Goal: Task Accomplishment & Management: Complete application form

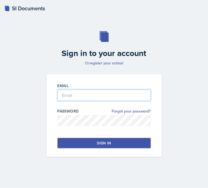
type input "[EMAIL_ADDRESS][DOMAIN_NAME]"
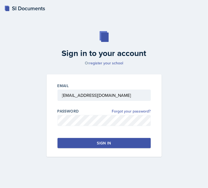
click at [81, 142] on button "Sign in" at bounding box center [103, 143] width 93 height 10
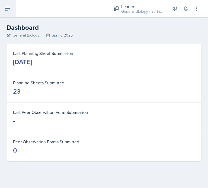
click at [10, 8] on icon at bounding box center [7, 8] width 6 height 6
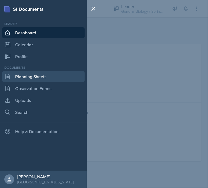
drag, startPoint x: 30, startPoint y: 75, endPoint x: 21, endPoint y: 78, distance: 10.4
click at [21, 78] on link "Planning Sheets" at bounding box center [43, 76] width 82 height 11
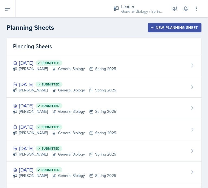
click at [159, 30] on button "New Planning Sheet" at bounding box center [174, 27] width 54 height 9
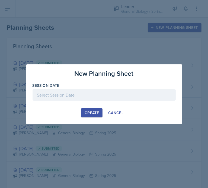
click at [97, 90] on div at bounding box center [103, 94] width 143 height 11
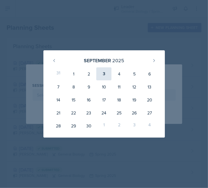
click at [103, 76] on div "3" at bounding box center [103, 73] width 15 height 13
type input "[DATE]"
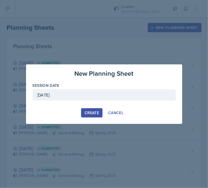
click at [85, 113] on div "Create" at bounding box center [91, 113] width 14 height 4
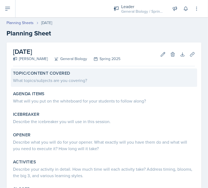
click at [69, 76] on div "What topics/subjects are you covering?" at bounding box center [104, 80] width 182 height 8
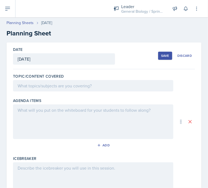
click at [57, 85] on div at bounding box center [93, 85] width 160 height 11
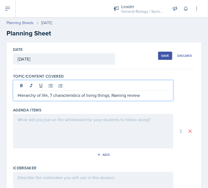
click at [31, 119] on div at bounding box center [93, 131] width 160 height 35
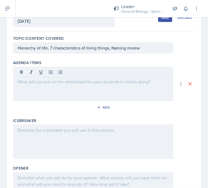
scroll to position [37, 0]
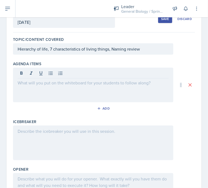
click at [46, 86] on div at bounding box center [93, 85] width 160 height 35
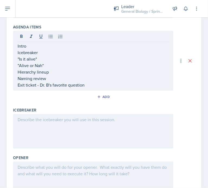
click at [41, 127] on div at bounding box center [93, 131] width 160 height 35
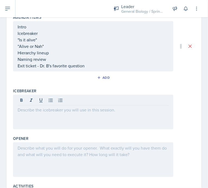
click at [53, 112] on p at bounding box center [93, 110] width 151 height 6
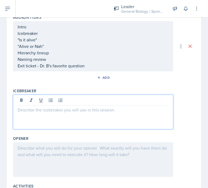
paste div
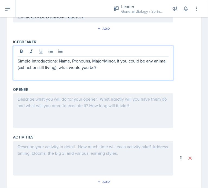
scroll to position [133, 0]
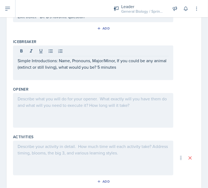
click at [67, 112] on div at bounding box center [93, 110] width 160 height 35
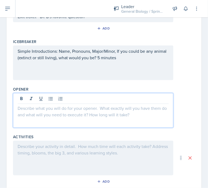
scroll to position [142, 0]
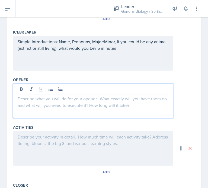
paste div
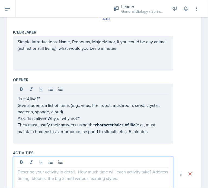
click at [50, 160] on div at bounding box center [93, 174] width 160 height 35
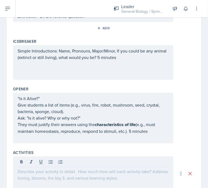
click at [41, 178] on div at bounding box center [93, 173] width 160 height 35
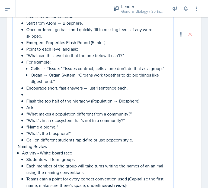
scroll to position [503, 0]
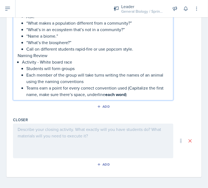
click at [55, 137] on div at bounding box center [93, 141] width 160 height 35
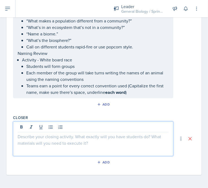
scroll to position [493, 0]
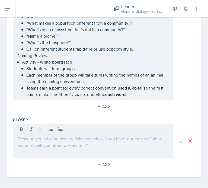
click at [58, 146] on div at bounding box center [93, 141] width 160 height 35
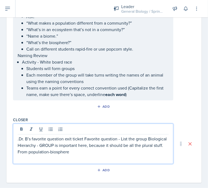
click at [132, 93] on p "Teams earn a point for every correct convention used (Capitalize the first name…" at bounding box center [97, 91] width 142 height 13
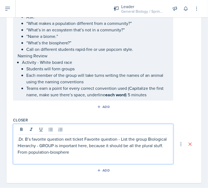
click at [108, 140] on p ".Dr. B’s favorite question exit ticket Favorite question - List the group Biolo…" at bounding box center [93, 145] width 151 height 19
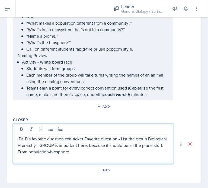
click at [131, 94] on p "Teams earn a point for every correct convention used (Capitalize the first name…" at bounding box center [97, 91] width 142 height 13
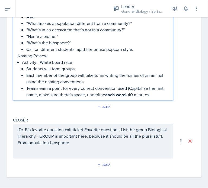
click at [101, 146] on div ".Dr. B’s favorite question exit ticket Favorite question - List the group Biolo…" at bounding box center [93, 139] width 151 height 26
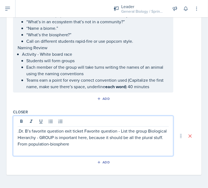
scroll to position [493, 0]
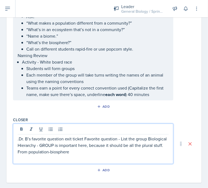
click at [99, 150] on p ".Dr. B’s favorite question exit ticket Favorite question - List the group Biolo…" at bounding box center [93, 145] width 151 height 19
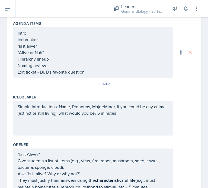
scroll to position [0, 0]
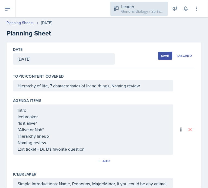
click at [136, 8] on div "Leader" at bounding box center [142, 6] width 43 height 6
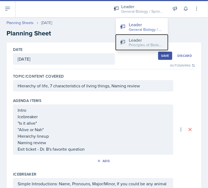
click at [136, 48] on button "Leader Principles of Biology / Fall 2025" at bounding box center [142, 42] width 52 height 15
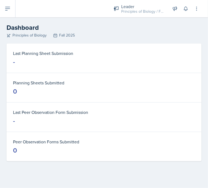
click at [139, 70] on div "Last Planning Sheet Submission -" at bounding box center [103, 58] width 195 height 29
click at [4, 5] on button at bounding box center [7, 8] width 15 height 17
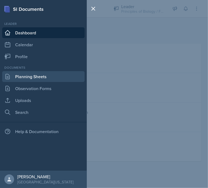
click at [33, 77] on link "Planning Sheets" at bounding box center [43, 76] width 82 height 11
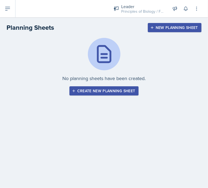
click at [105, 91] on div "Create new planning sheet" at bounding box center [104, 91] width 62 height 4
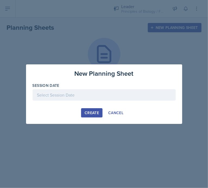
click at [91, 95] on div at bounding box center [103, 94] width 143 height 11
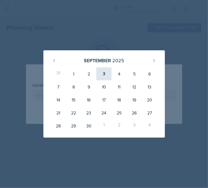
click at [104, 74] on div "3" at bounding box center [103, 73] width 15 height 13
type input "[DATE]"
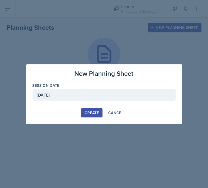
click at [89, 113] on div "Create" at bounding box center [91, 113] width 14 height 4
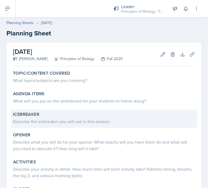
scroll to position [36, 0]
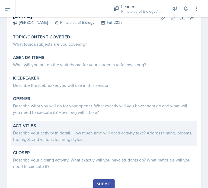
click at [81, 140] on div "Describe your activity in detail. How much time will each activity take? Addres…" at bounding box center [104, 136] width 182 height 13
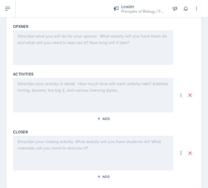
click at [47, 82] on p at bounding box center [93, 83] width 151 height 6
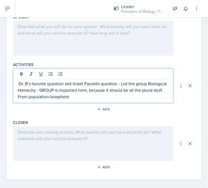
click at [35, 137] on div at bounding box center [93, 143] width 160 height 35
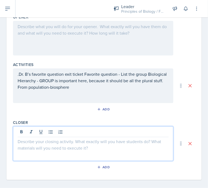
scroll to position [193, 0]
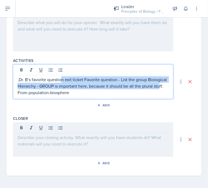
drag, startPoint x: 95, startPoint y: 87, endPoint x: 35, endPoint y: 92, distance: 60.3
click at [35, 92] on div ".Dr. B’s favorite question exit ticket Favorite question - List the group Biolo…" at bounding box center [93, 81] width 160 height 35
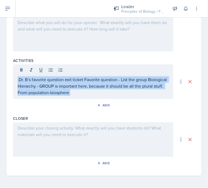
drag, startPoint x: 17, startPoint y: 78, endPoint x: 111, endPoint y: 96, distance: 95.2
click at [111, 96] on div ".Dr. B’s favorite question exit ticket Favorite question - List the group Biolo…" at bounding box center [93, 81] width 160 height 35
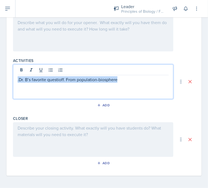
drag, startPoint x: 132, startPoint y: 80, endPoint x: -6, endPoint y: 81, distance: 137.7
click at [0, 81] on html "SI Documents Leader Dashboard Calendar Profile Documents Planning Sheets Observ…" at bounding box center [104, 94] width 208 height 188
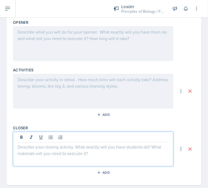
click at [48, 134] on div at bounding box center [93, 149] width 160 height 35
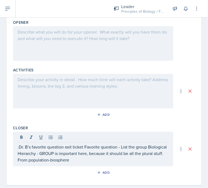
click at [28, 84] on div at bounding box center [93, 91] width 160 height 35
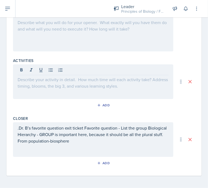
click at [50, 88] on div at bounding box center [93, 81] width 160 height 35
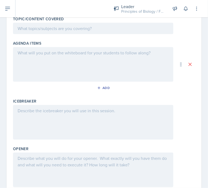
scroll to position [58, 0]
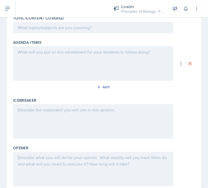
click at [45, 159] on div at bounding box center [93, 169] width 160 height 35
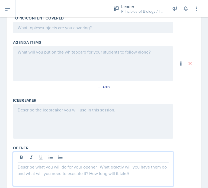
scroll to position [73, 0]
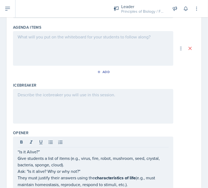
click at [55, 96] on div at bounding box center [93, 106] width 160 height 35
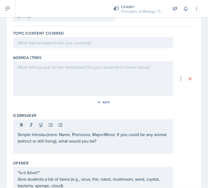
click at [41, 75] on div at bounding box center [93, 78] width 160 height 35
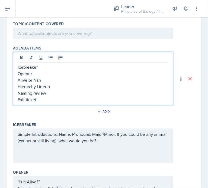
click at [45, 64] on p "Icebreaker" at bounding box center [93, 67] width 151 height 6
click at [37, 73] on p "Opener" at bounding box center [93, 73] width 151 height 6
click at [44, 81] on p "Alive or Nah" at bounding box center [93, 80] width 151 height 6
click at [55, 86] on p "Hierarchy Lineup" at bounding box center [93, 86] width 151 height 6
click at [53, 93] on p "Naming review" at bounding box center [93, 93] width 151 height 6
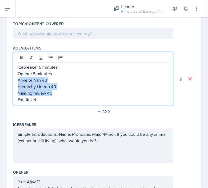
drag, startPoint x: 53, startPoint y: 93, endPoint x: 14, endPoint y: 81, distance: 40.7
click at [14, 81] on div "Icebreaker 5 minutes Opener 5 minutes Alive or Nah 40 Hierarchy Lineup 40 Namin…" at bounding box center [93, 78] width 160 height 53
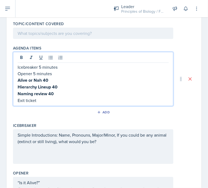
click at [43, 100] on p "Exit ticket" at bounding box center [93, 100] width 151 height 6
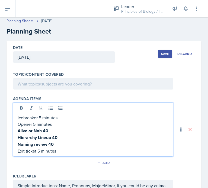
scroll to position [0, 0]
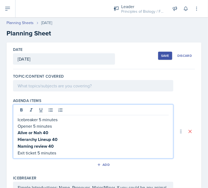
click at [161, 54] on div "Save" at bounding box center [165, 56] width 8 height 4
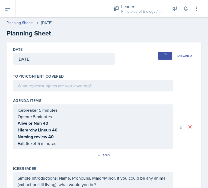
click at [89, 87] on div at bounding box center [93, 85] width 160 height 11
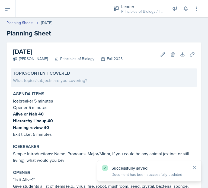
click at [28, 81] on div "What topics/subjects are you covering?" at bounding box center [104, 80] width 182 height 6
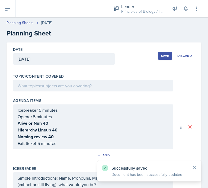
click at [28, 81] on div at bounding box center [93, 85] width 160 height 11
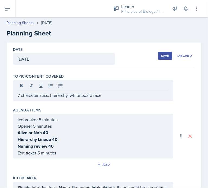
click at [161, 56] on div "Save" at bounding box center [165, 56] width 8 height 4
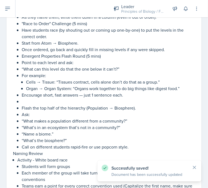
scroll to position [400, 0]
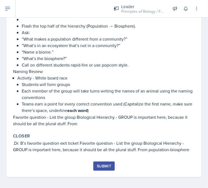
click at [93, 166] on button "Submit" at bounding box center [103, 166] width 21 height 9
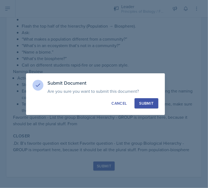
click at [144, 103] on div "Submit" at bounding box center [146, 103] width 14 height 5
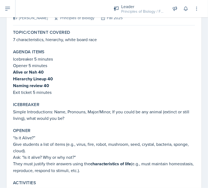
scroll to position [42, 0]
